Goal: Task Accomplishment & Management: Manage account settings

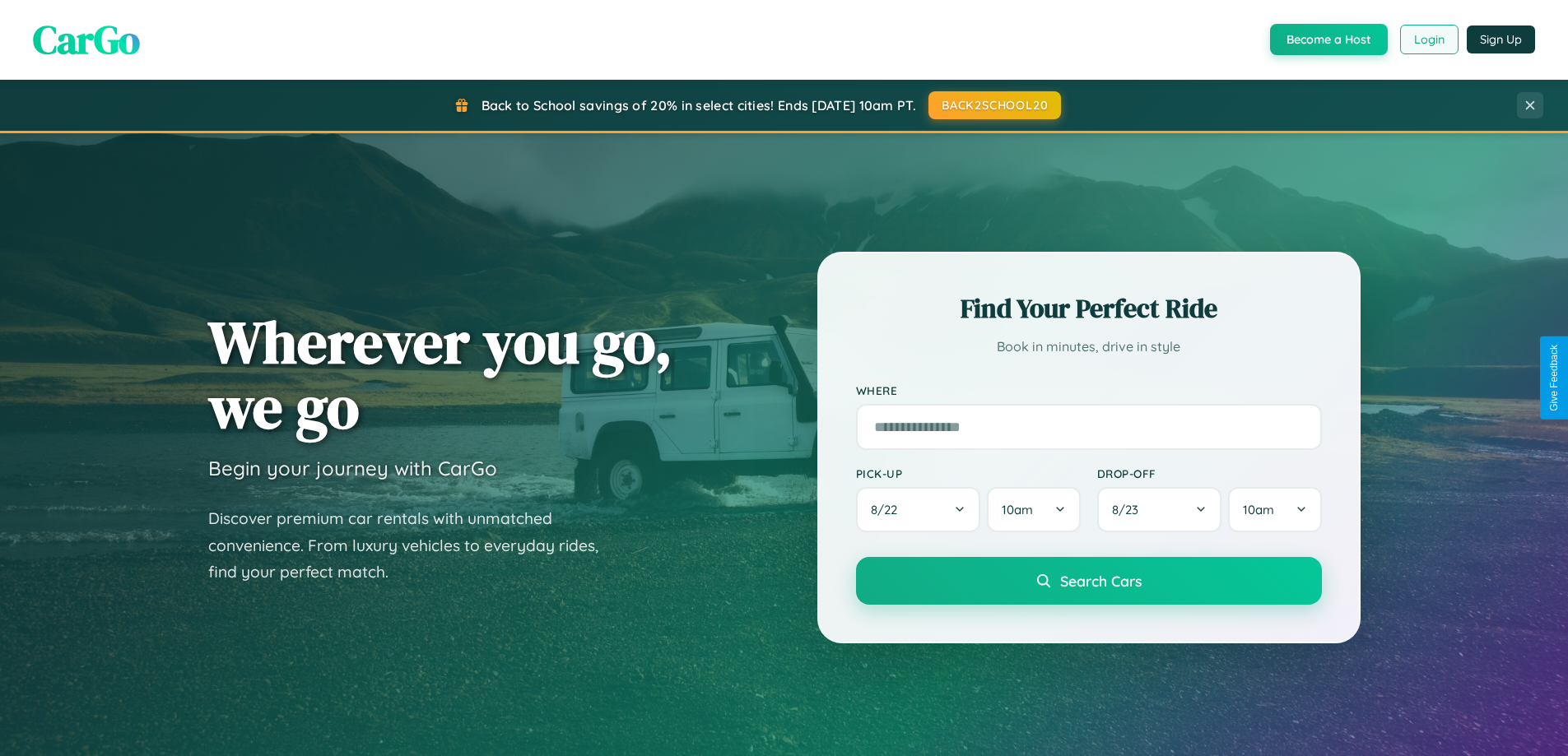
click at [1428, 40] on button "Login" at bounding box center [1430, 39] width 58 height 29
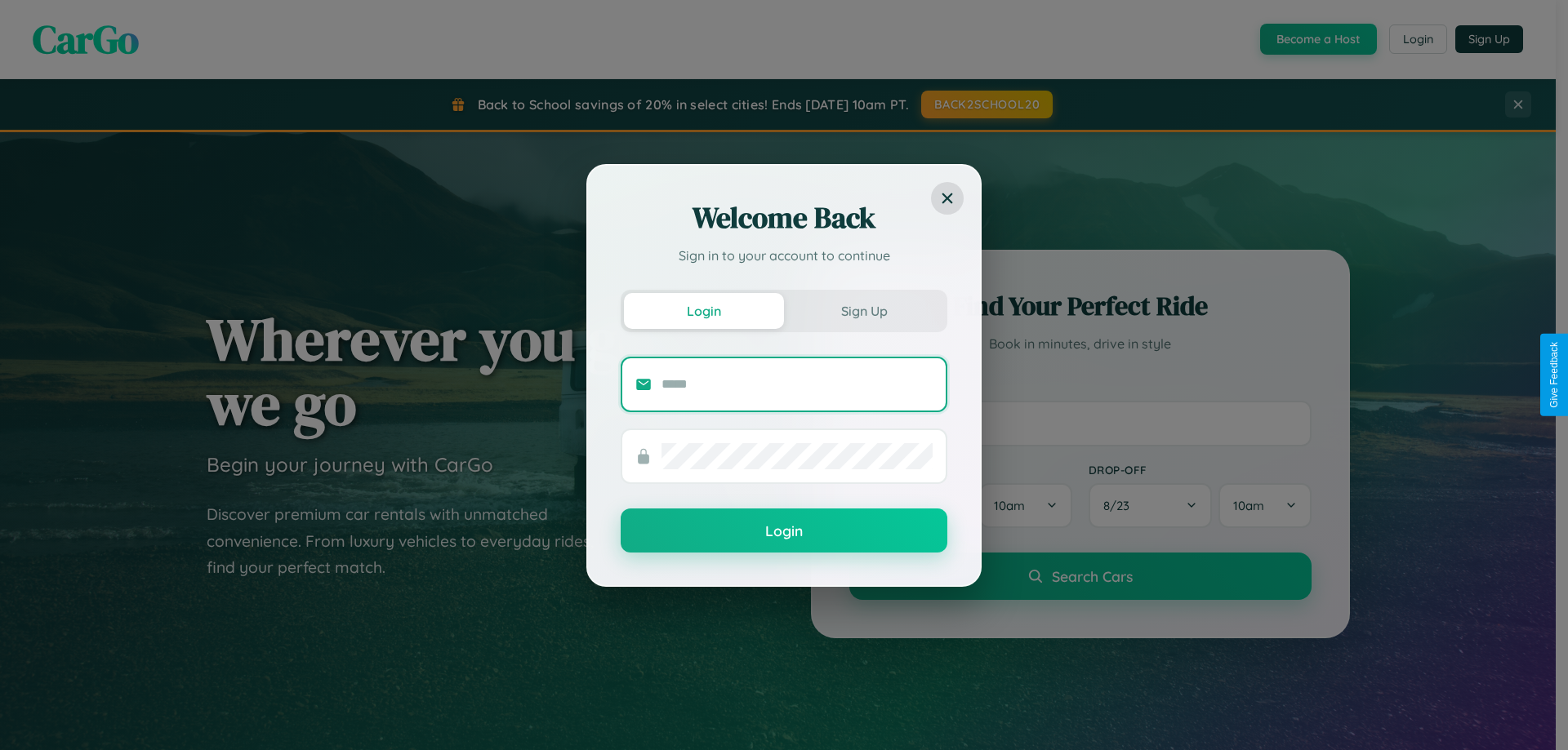
click at [797, 384] on input "text" at bounding box center [797, 384] width 271 height 26
type input "**********"
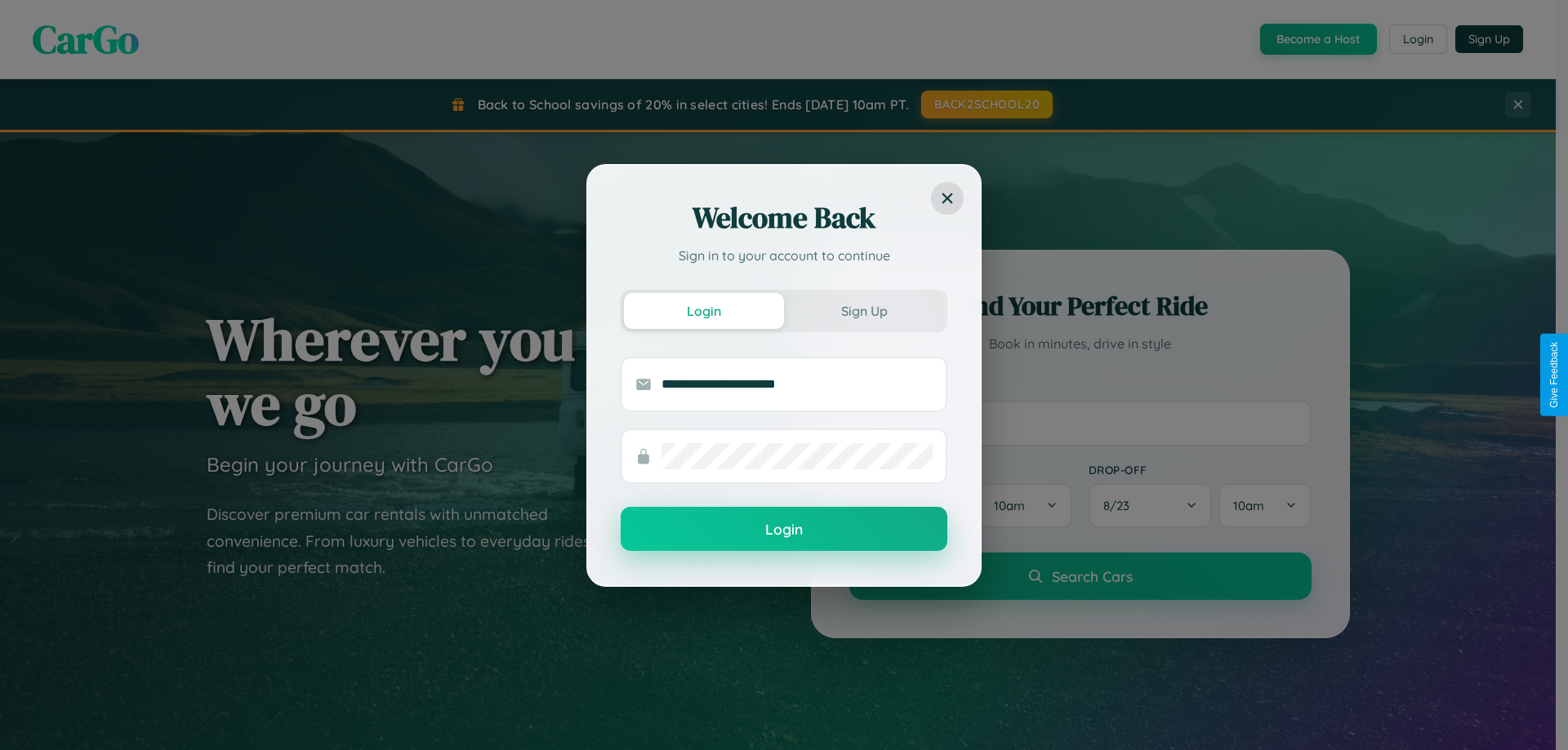
click at [784, 530] on button "Login" at bounding box center [784, 529] width 327 height 44
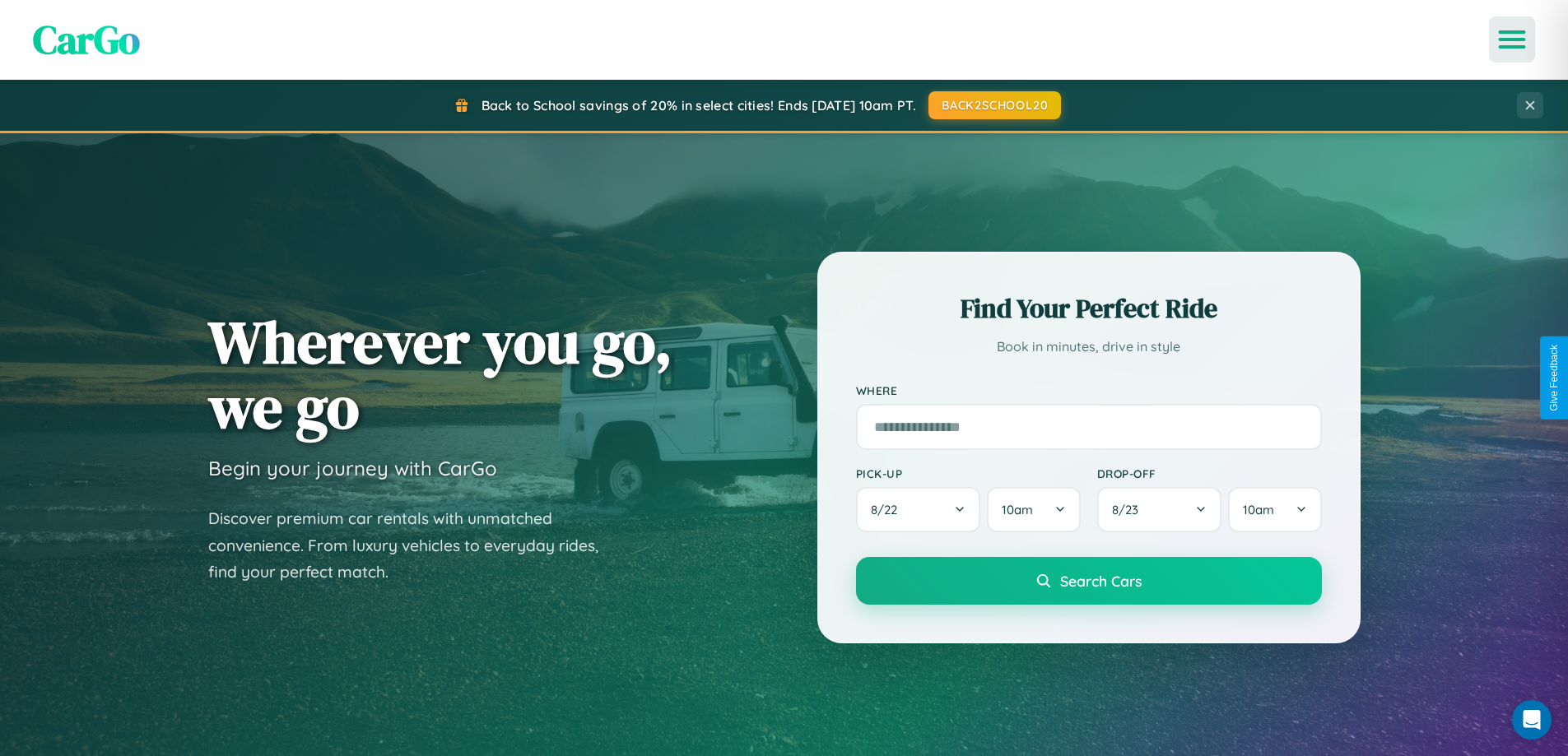
click at [1511, 40] on icon "Open menu" at bounding box center [1512, 39] width 23 height 15
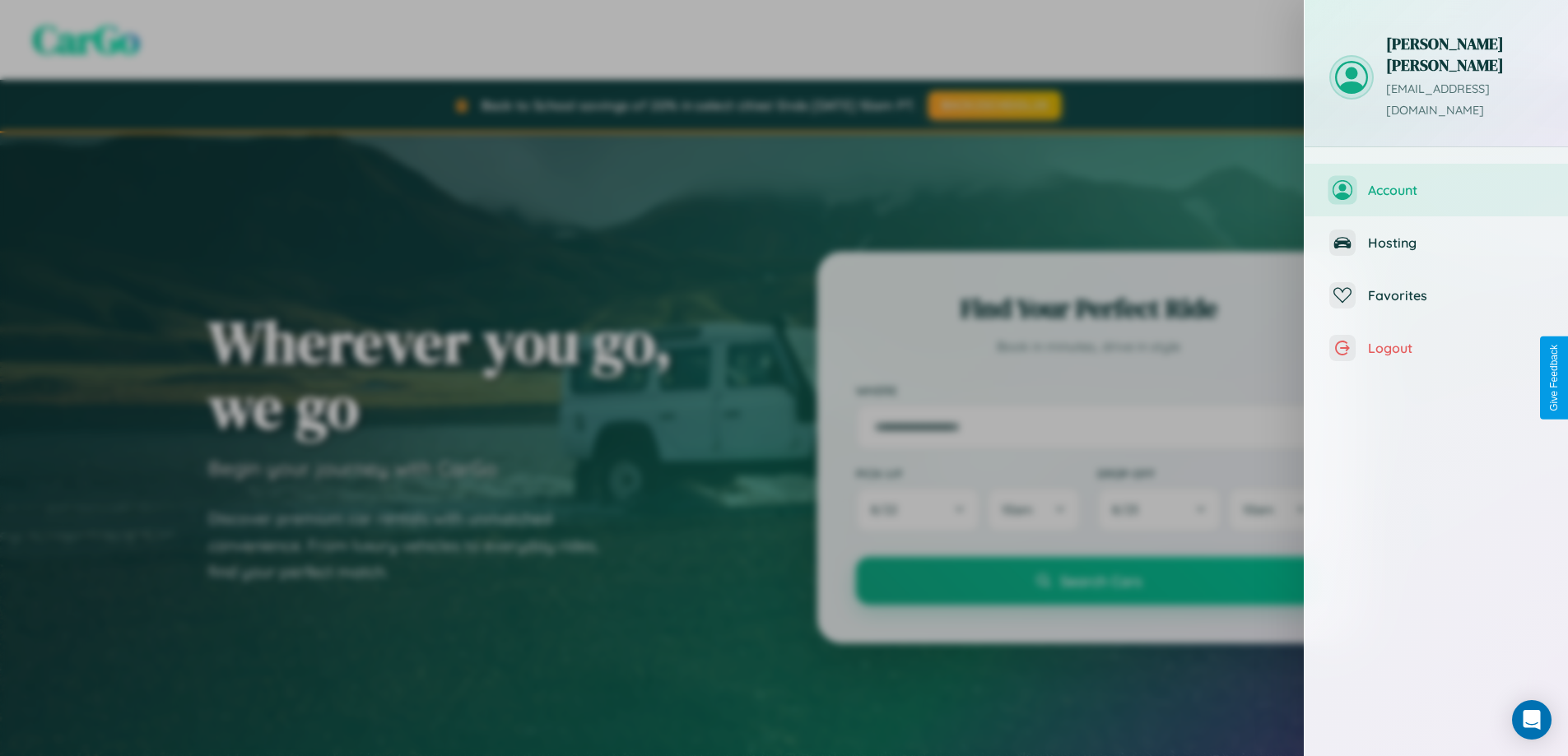
click at [1436, 182] on span "Account" at bounding box center [1456, 190] width 175 height 17
